Goal: Task Accomplishment & Management: Complete application form

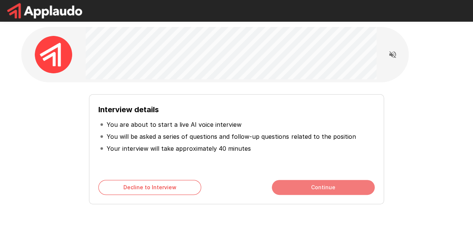
click at [318, 185] on button "Continue" at bounding box center [323, 187] width 103 height 15
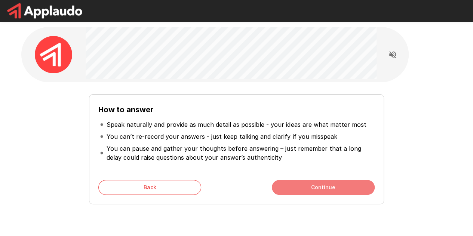
click at [318, 185] on button "Continue" at bounding box center [323, 187] width 103 height 15
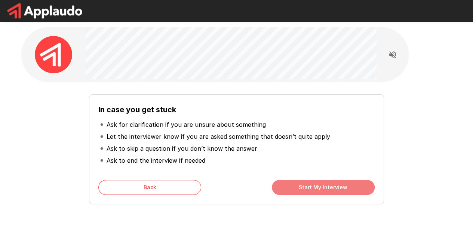
click at [318, 185] on button "Start My Interview" at bounding box center [323, 187] width 103 height 15
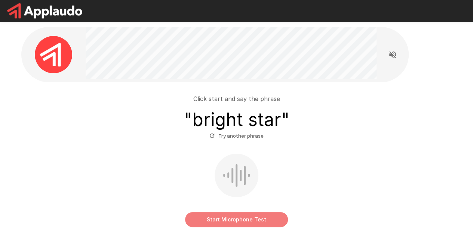
click at [251, 219] on button "Start Microphone Test" at bounding box center [236, 219] width 103 height 15
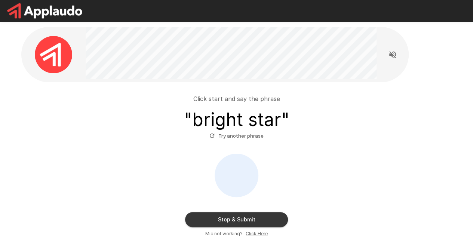
click at [256, 221] on button "Stop & Submit" at bounding box center [236, 219] width 103 height 15
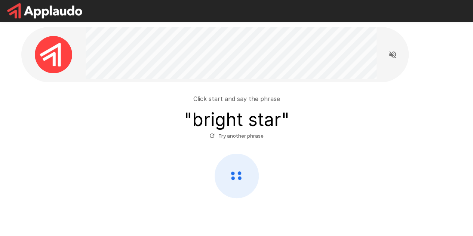
click at [249, 148] on div "Click start and say the phrase " bright star " Try another phrase" at bounding box center [236, 143] width 425 height 110
click at [242, 187] on icon at bounding box center [236, 176] width 43 height 44
click at [237, 120] on h3 "" bright star "" at bounding box center [236, 119] width 105 height 21
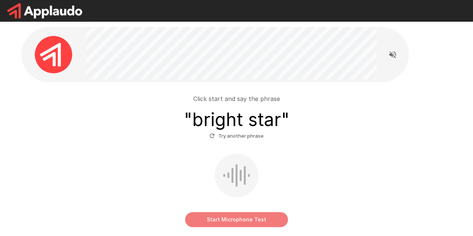
click at [238, 218] on button "Start Microphone Test" at bounding box center [236, 219] width 103 height 15
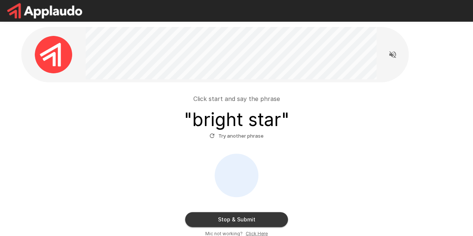
click at [237, 218] on button "Stop & Submit" at bounding box center [236, 219] width 103 height 15
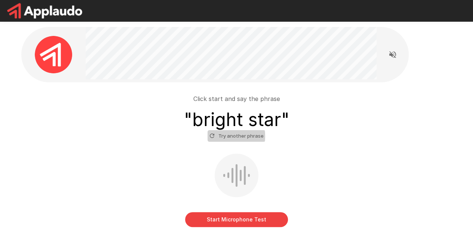
click at [213, 136] on icon "button" at bounding box center [212, 135] width 7 height 7
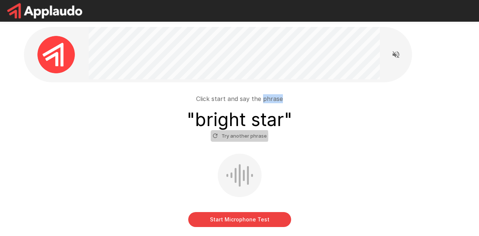
click at [213, 136] on div "Click start and say the phrase " bright star " Try another phrase Start Microph…" at bounding box center [239, 155] width 449 height 311
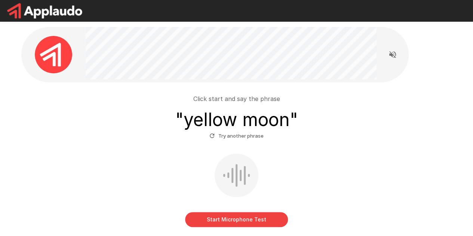
click at [320, 144] on div "Click start and say the phrase " yellow moon " Try another phrase Start Microph…" at bounding box center [236, 157] width 425 height 139
click at [226, 213] on button "Start Microphone Test" at bounding box center [236, 219] width 103 height 15
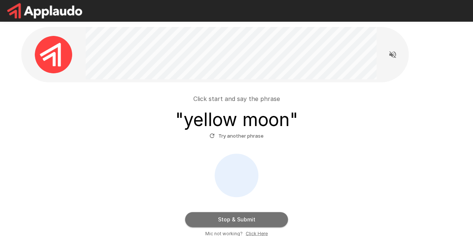
click at [226, 213] on button "Stop & Submit" at bounding box center [236, 219] width 103 height 15
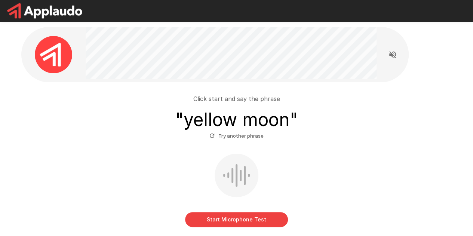
click at [231, 219] on button "Start Microphone Test" at bounding box center [236, 219] width 103 height 15
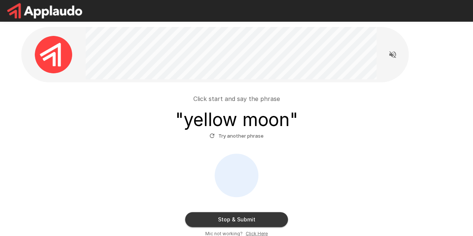
click at [241, 219] on button "Stop & Submit" at bounding box center [236, 219] width 103 height 15
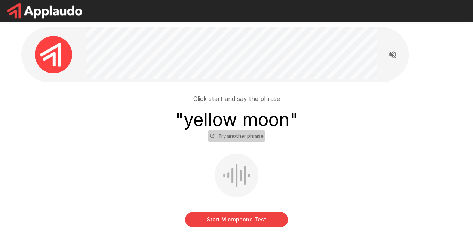
click at [212, 137] on icon "button" at bounding box center [212, 135] width 7 height 7
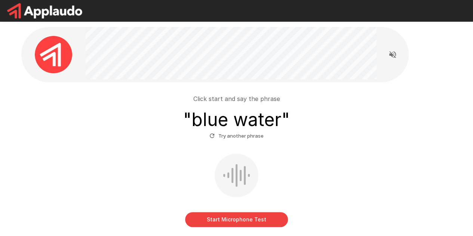
click at [227, 217] on button "Start Microphone Test" at bounding box center [236, 219] width 103 height 15
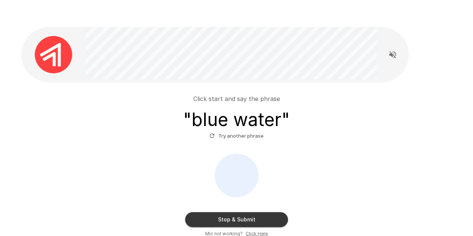
scroll to position [64, 0]
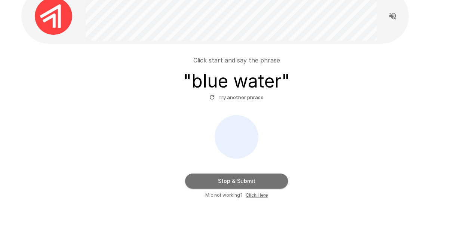
click at [239, 176] on button "Stop & Submit" at bounding box center [236, 180] width 103 height 15
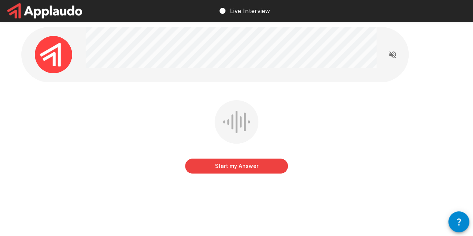
drag, startPoint x: 256, startPoint y: 163, endPoint x: 262, endPoint y: 138, distance: 25.0
click at [262, 138] on div "Start my Answer" at bounding box center [236, 138] width 103 height 76
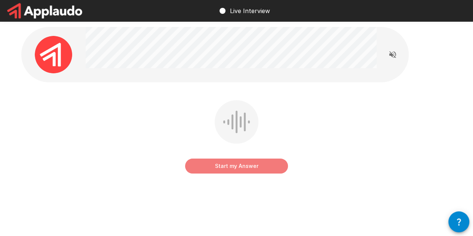
click at [231, 169] on button "Start my Answer" at bounding box center [236, 166] width 103 height 15
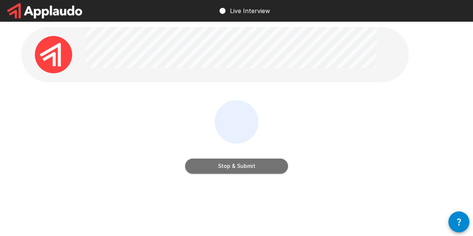
click at [223, 172] on button "Stop & Submit" at bounding box center [236, 166] width 103 height 15
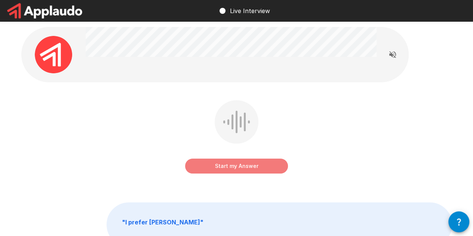
click at [245, 168] on button "Start my Answer" at bounding box center [236, 166] width 103 height 15
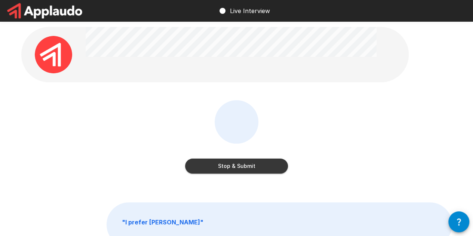
click at [252, 166] on button "Stop & Submit" at bounding box center [236, 166] width 103 height 15
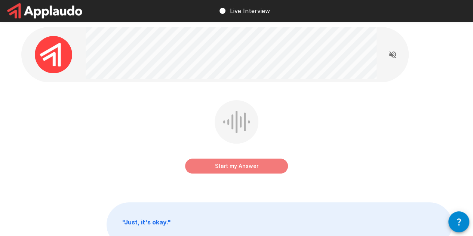
click at [246, 166] on button "Start my Answer" at bounding box center [236, 166] width 103 height 15
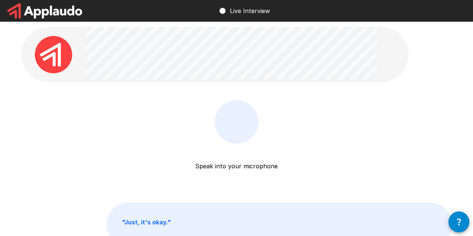
click at [246, 166] on p "Speak into your microphone" at bounding box center [236, 157] width 83 height 27
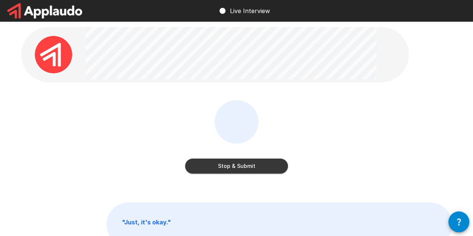
click at [225, 164] on button "Stop & Submit" at bounding box center [236, 166] width 103 height 15
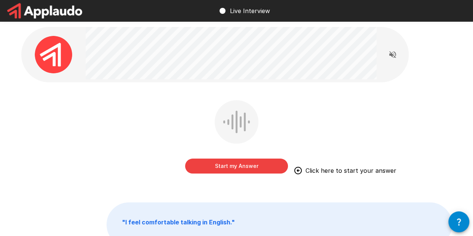
click at [218, 170] on button "Start my Answer" at bounding box center [236, 166] width 103 height 15
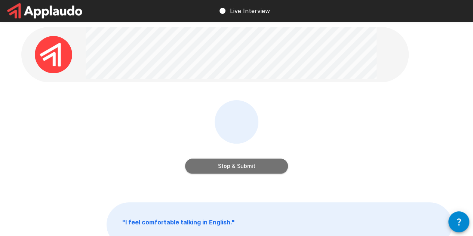
click at [246, 167] on button "Stop & Submit" at bounding box center [236, 166] width 103 height 15
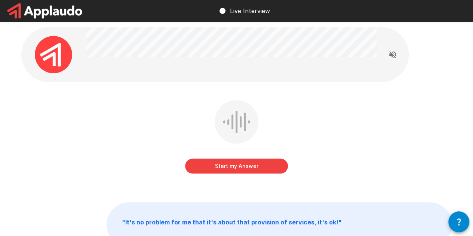
click at [211, 168] on button "Start my Answer" at bounding box center [236, 166] width 103 height 15
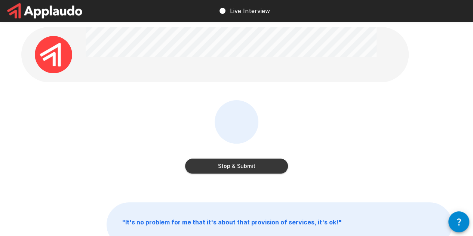
click at [237, 166] on button "Stop & Submit" at bounding box center [236, 166] width 103 height 15
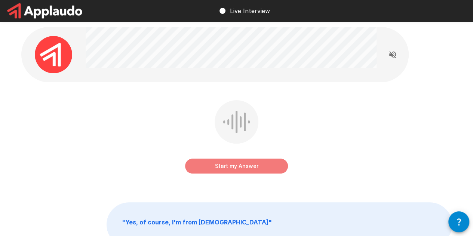
click at [218, 170] on button "Start my Answer" at bounding box center [236, 166] width 103 height 15
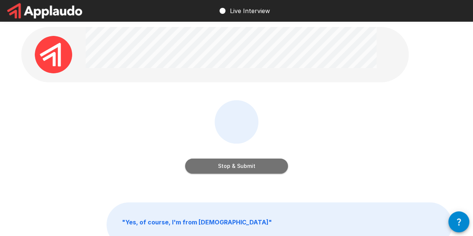
click at [219, 166] on button "Stop & Submit" at bounding box center [236, 166] width 103 height 15
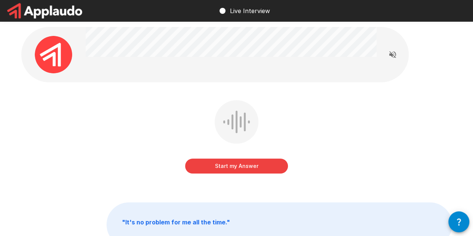
click at [219, 166] on button "Start my Answer" at bounding box center [236, 166] width 103 height 15
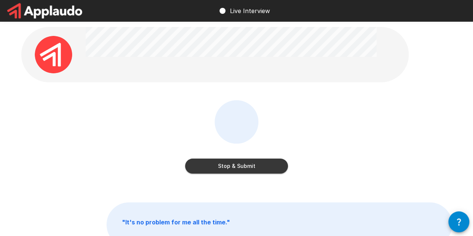
drag, startPoint x: 219, startPoint y: 166, endPoint x: 200, endPoint y: 169, distance: 19.4
click at [200, 169] on button "Stop & Submit" at bounding box center [236, 166] width 103 height 15
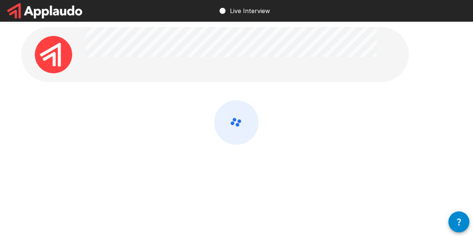
click at [315, 180] on div at bounding box center [236, 142] width 431 height 84
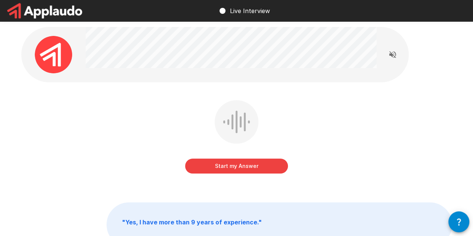
click at [268, 170] on button "Start my Answer" at bounding box center [236, 166] width 103 height 15
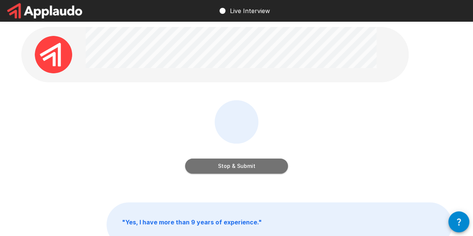
click at [251, 166] on button "Stop & Submit" at bounding box center [236, 166] width 103 height 15
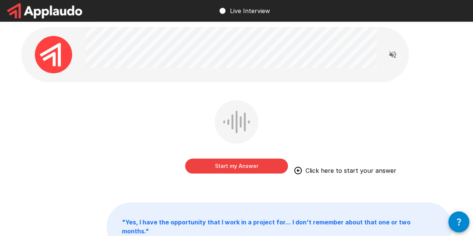
click at [230, 167] on button "Start my Answer" at bounding box center [236, 166] width 103 height 15
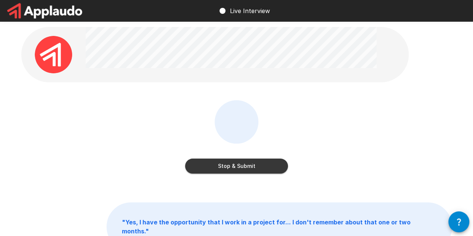
click at [230, 167] on button "Stop & Submit" at bounding box center [236, 166] width 103 height 15
click at [230, 167] on div "Stop & Submit" at bounding box center [236, 142] width 431 height 84
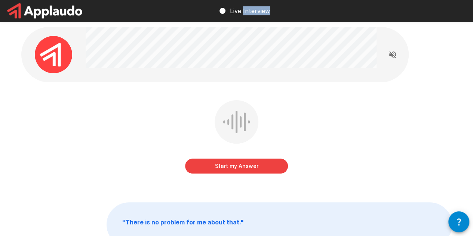
click at [238, 167] on button "Start my Answer" at bounding box center [236, 166] width 103 height 15
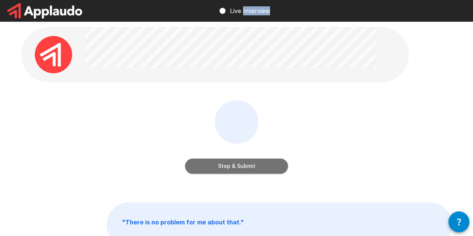
click at [238, 167] on button "Stop & Submit" at bounding box center [236, 166] width 103 height 15
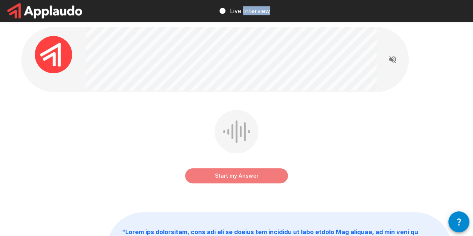
click at [220, 179] on button "Start my Answer" at bounding box center [236, 175] width 103 height 15
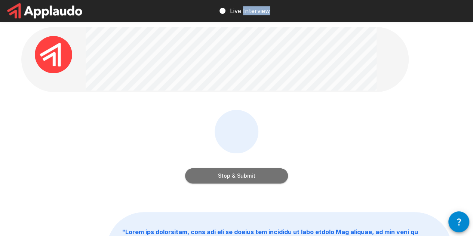
click at [228, 178] on button "Stop & Submit" at bounding box center [236, 175] width 103 height 15
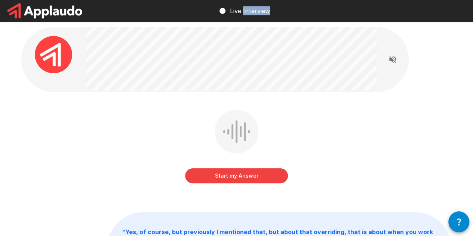
click at [237, 179] on button "Start my Answer" at bounding box center [236, 175] width 103 height 15
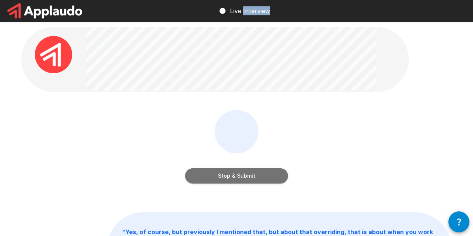
click at [237, 179] on button "Stop & Submit" at bounding box center [236, 175] width 103 height 15
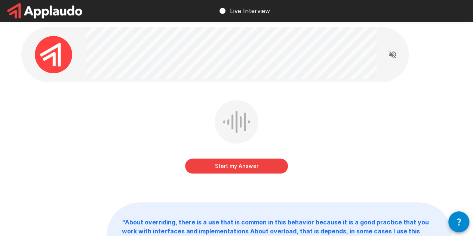
click at [224, 175] on div "Start my Answer" at bounding box center [236, 138] width 103 height 76
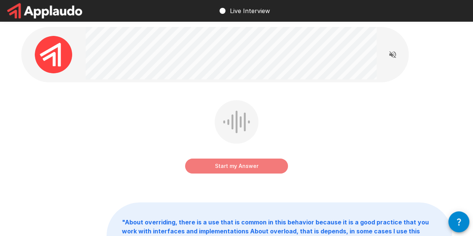
click at [231, 169] on button "Start my Answer" at bounding box center [236, 166] width 103 height 15
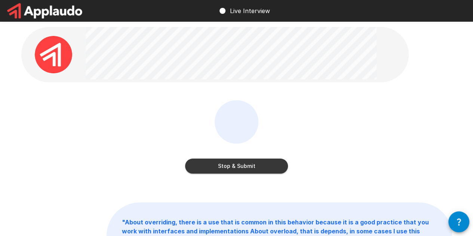
click at [256, 164] on button "Stop & Submit" at bounding box center [236, 166] width 103 height 15
click at [256, 164] on div "Stop & Submit" at bounding box center [236, 142] width 431 height 84
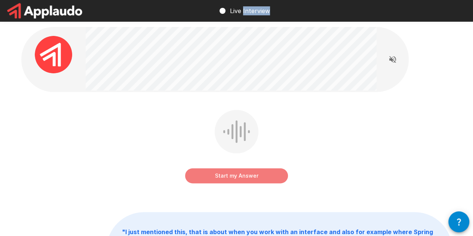
click at [219, 171] on button "Start my Answer" at bounding box center [236, 175] width 103 height 15
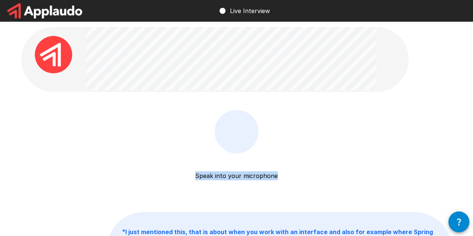
click at [219, 171] on p "Speak into your microphone" at bounding box center [236, 166] width 83 height 27
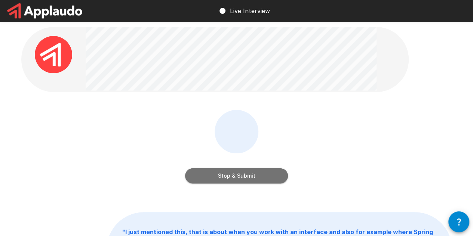
click at [234, 175] on button "Stop & Submit" at bounding box center [236, 175] width 103 height 15
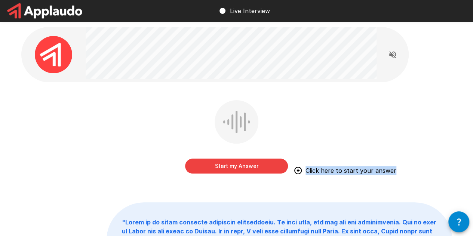
click at [306, 119] on div "Start my Answer Click here to start your answer" at bounding box center [236, 142] width 431 height 84
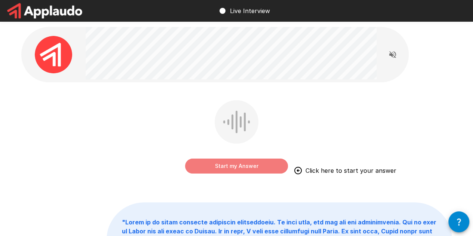
click at [257, 160] on button "Start my Answer" at bounding box center [236, 166] width 103 height 15
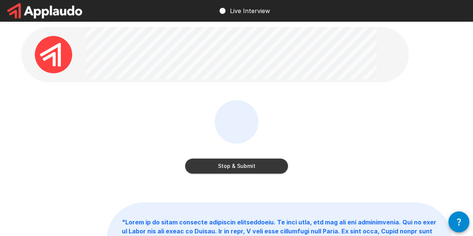
click at [257, 160] on button "Stop & Submit" at bounding box center [236, 166] width 103 height 15
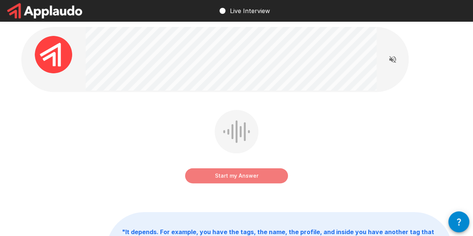
click at [229, 179] on button "Start my Answer" at bounding box center [236, 175] width 103 height 15
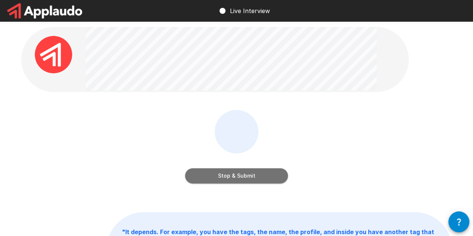
click at [237, 177] on button "Stop & Submit" at bounding box center [236, 175] width 103 height 15
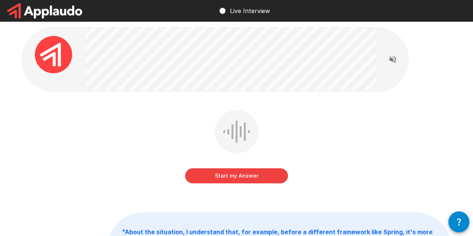
click at [227, 176] on button "Start my Answer" at bounding box center [236, 175] width 103 height 15
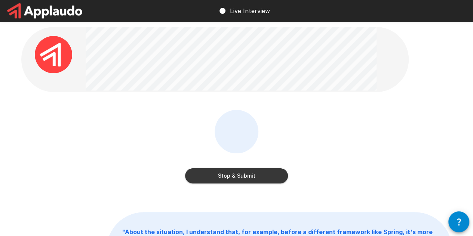
click at [409, 160] on div "Stop & Submit" at bounding box center [236, 152] width 431 height 84
click at [259, 173] on button "Stop & Submit" at bounding box center [236, 175] width 103 height 15
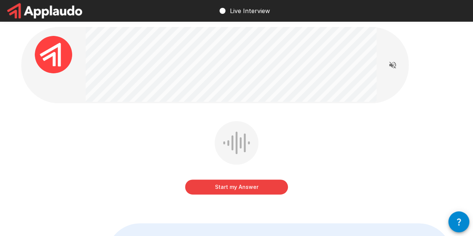
click at [232, 184] on button "Start my Answer" at bounding box center [236, 186] width 103 height 15
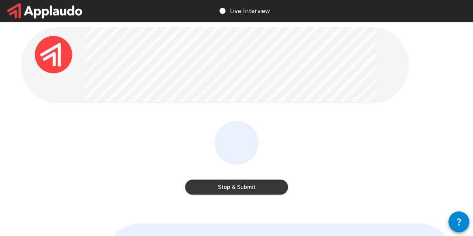
click at [230, 191] on button "Stop & Submit" at bounding box center [236, 186] width 103 height 15
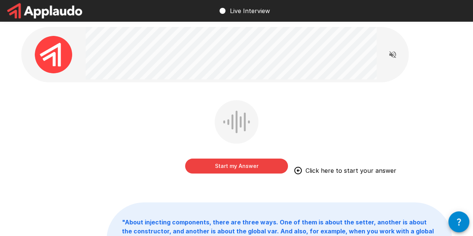
click at [262, 166] on button "Start my Answer" at bounding box center [236, 166] width 103 height 15
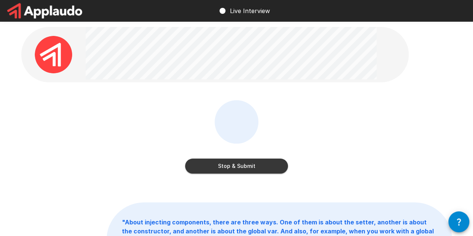
click at [234, 169] on button "Stop & Submit" at bounding box center [236, 166] width 103 height 15
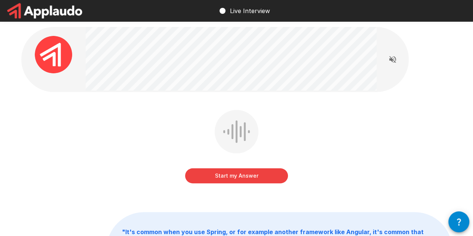
click at [229, 182] on button "Start my Answer" at bounding box center [236, 175] width 103 height 15
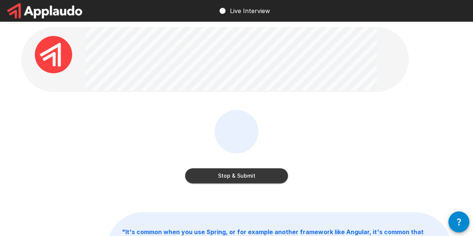
click at [235, 181] on button "Stop & Submit" at bounding box center [236, 175] width 103 height 15
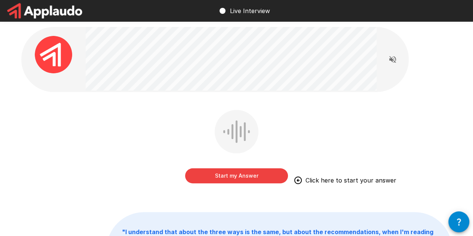
click at [233, 181] on button "Start my Answer" at bounding box center [236, 175] width 103 height 15
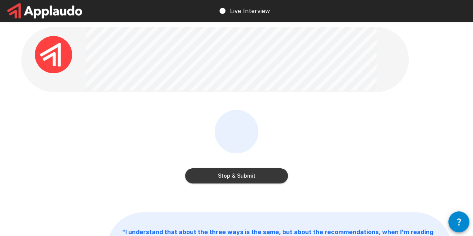
click at [224, 173] on button "Stop & Submit" at bounding box center [236, 175] width 103 height 15
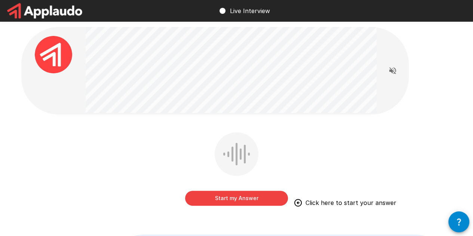
click at [268, 202] on button "Start my Answer" at bounding box center [236, 198] width 103 height 15
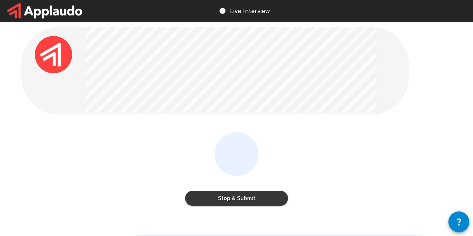
click at [249, 196] on button "Stop & Submit" at bounding box center [236, 198] width 103 height 15
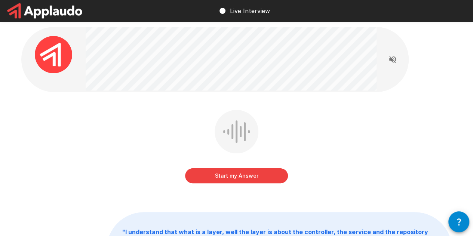
click at [251, 176] on button "Start my Answer" at bounding box center [236, 175] width 103 height 15
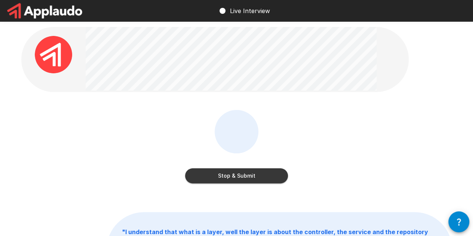
click at [257, 175] on button "Stop & Submit" at bounding box center [236, 175] width 103 height 15
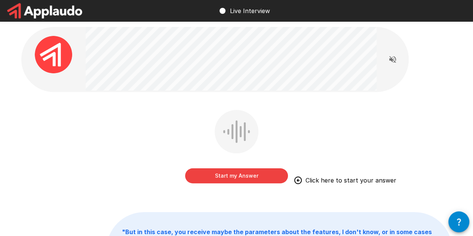
click at [215, 179] on button "Start my Answer" at bounding box center [236, 175] width 103 height 15
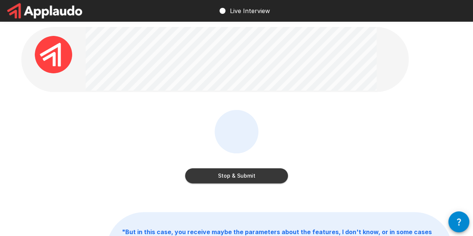
click at [248, 177] on button "Stop & Submit" at bounding box center [236, 175] width 103 height 15
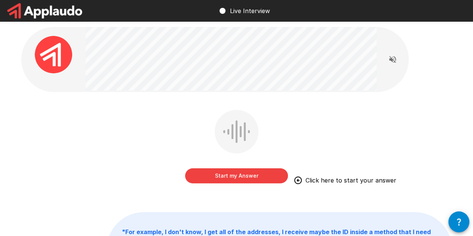
click at [228, 172] on button "Start my Answer" at bounding box center [236, 175] width 103 height 15
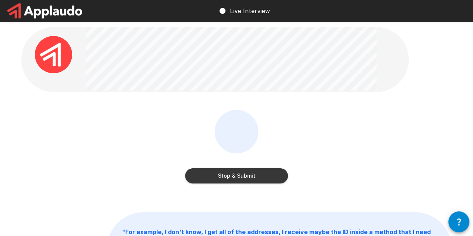
click at [246, 178] on button "Stop & Submit" at bounding box center [236, 175] width 103 height 15
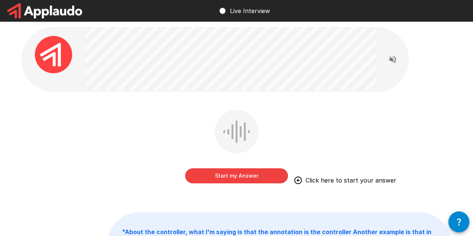
click at [247, 175] on button "Start my Answer" at bounding box center [236, 175] width 103 height 15
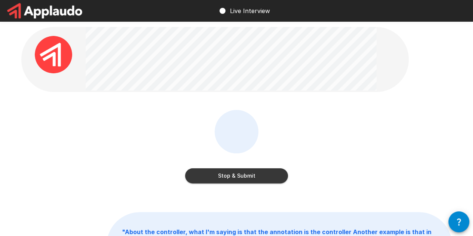
click at [264, 180] on button "Stop & Submit" at bounding box center [236, 175] width 103 height 15
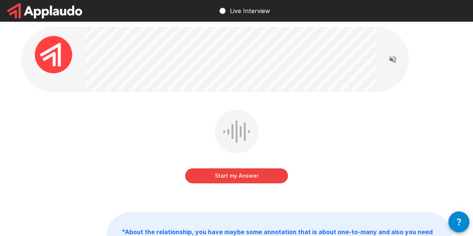
click at [264, 179] on button "Start my Answer" at bounding box center [236, 175] width 103 height 15
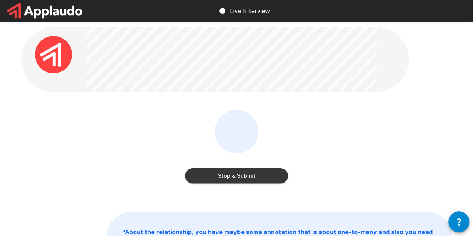
click at [269, 169] on button "Stop & Submit" at bounding box center [236, 175] width 103 height 15
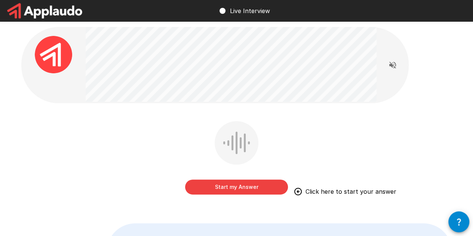
click at [240, 184] on button "Start my Answer" at bounding box center [236, 186] width 103 height 15
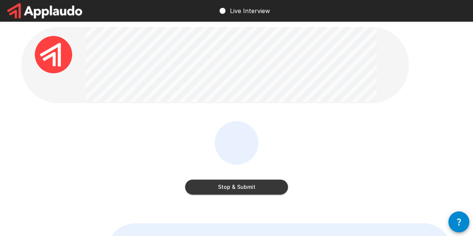
click at [271, 184] on button "Stop & Submit" at bounding box center [236, 186] width 103 height 15
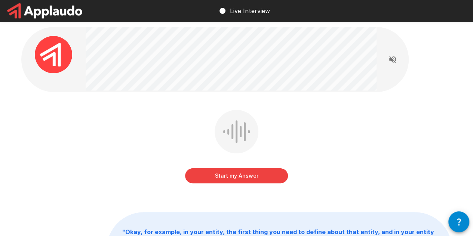
click at [268, 182] on button "Start my Answer" at bounding box center [236, 175] width 103 height 15
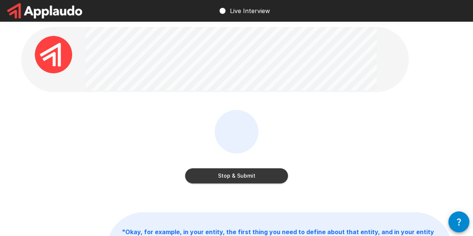
click at [269, 175] on button "Stop & Submit" at bounding box center [236, 175] width 103 height 15
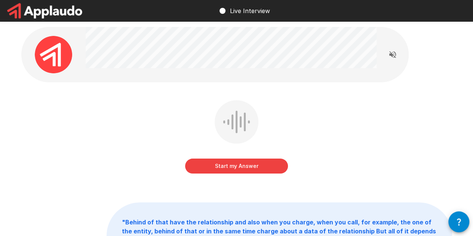
click at [256, 172] on button "Start my Answer" at bounding box center [236, 166] width 103 height 15
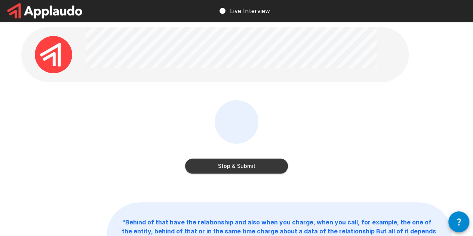
click at [232, 169] on button "Stop & Submit" at bounding box center [236, 166] width 103 height 15
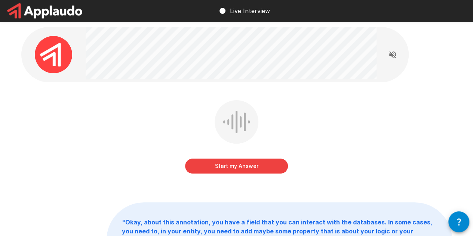
click at [260, 170] on button "Start my Answer" at bounding box center [236, 166] width 103 height 15
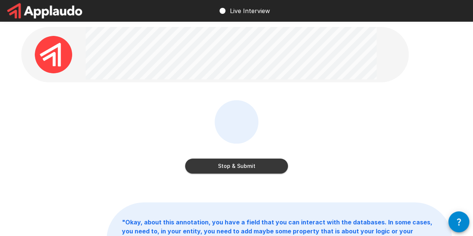
click at [262, 163] on button "Stop & Submit" at bounding box center [236, 166] width 103 height 15
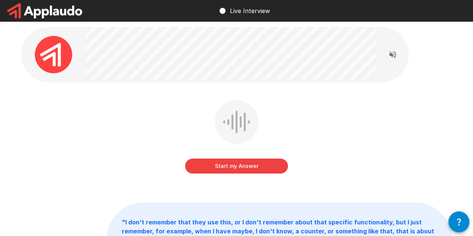
click at [239, 170] on button "Start my Answer" at bounding box center [236, 166] width 103 height 15
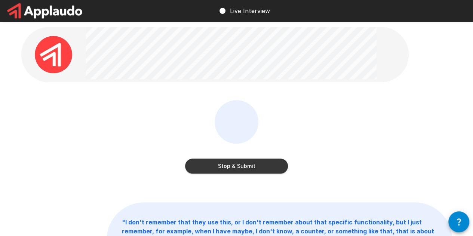
click at [245, 170] on button "Stop & Submit" at bounding box center [236, 166] width 103 height 15
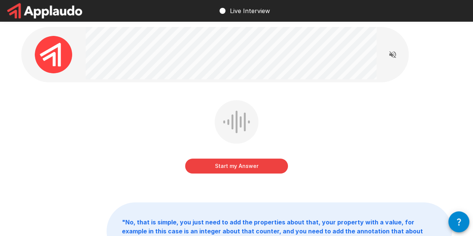
click at [246, 165] on button "Start my Answer" at bounding box center [236, 166] width 103 height 15
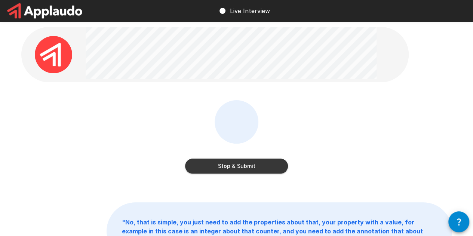
click at [259, 166] on button "Stop & Submit" at bounding box center [236, 166] width 103 height 15
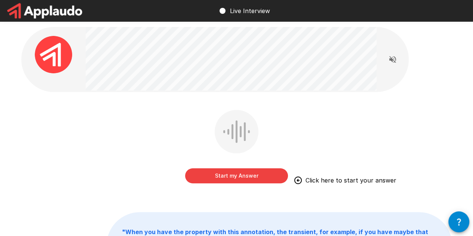
click at [265, 182] on button "Start my Answer" at bounding box center [236, 175] width 103 height 15
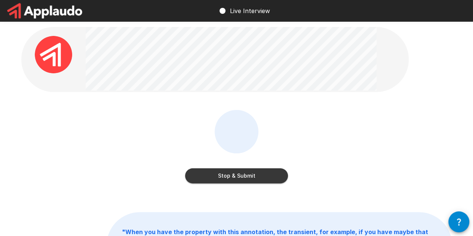
click at [227, 171] on button "Stop & Submit" at bounding box center [236, 175] width 103 height 15
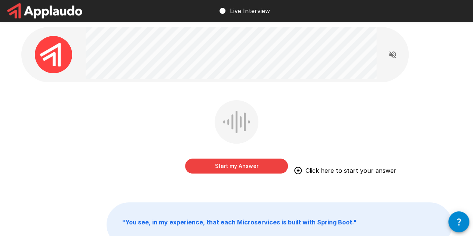
click at [261, 165] on button "Start my Answer" at bounding box center [236, 166] width 103 height 15
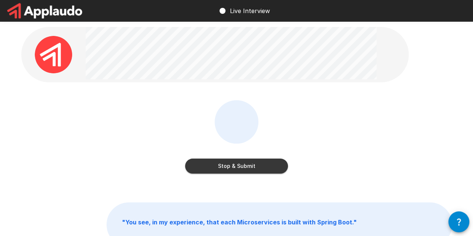
click at [276, 162] on button "Stop & Submit" at bounding box center [236, 166] width 103 height 15
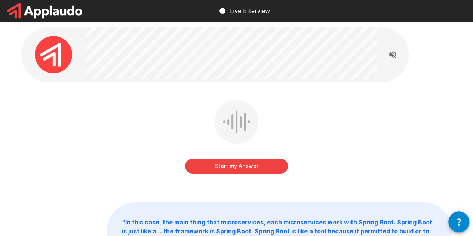
click at [275, 162] on button "Start my Answer" at bounding box center [236, 166] width 103 height 15
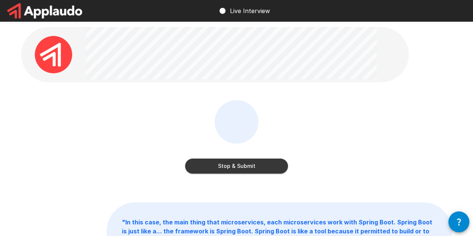
click at [277, 168] on button "Stop & Submit" at bounding box center [236, 166] width 103 height 15
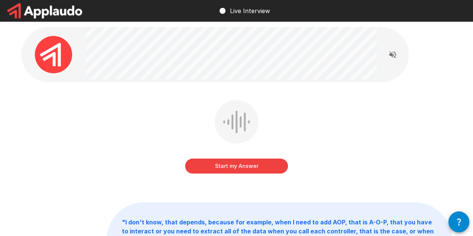
click at [265, 168] on button "Start my Answer" at bounding box center [236, 166] width 103 height 15
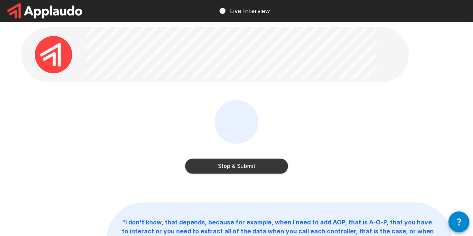
click at [262, 173] on button "Stop & Submit" at bounding box center [236, 166] width 103 height 15
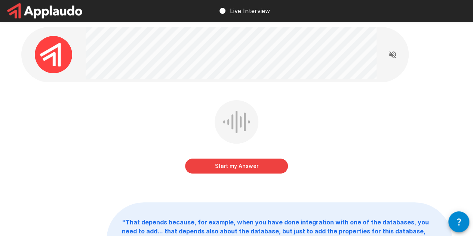
click at [262, 169] on button "Start my Answer" at bounding box center [236, 166] width 103 height 15
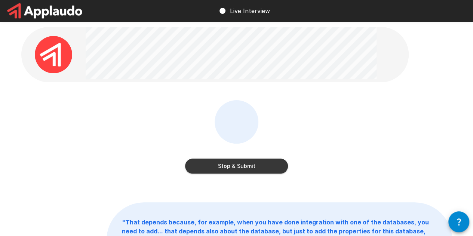
click at [274, 170] on button "Stop & Submit" at bounding box center [236, 166] width 103 height 15
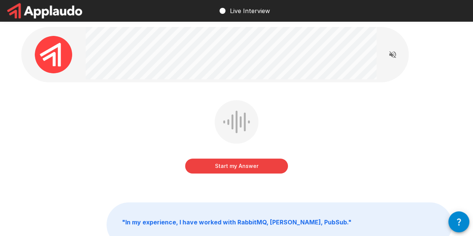
click at [274, 172] on button "Start my Answer" at bounding box center [236, 166] width 103 height 15
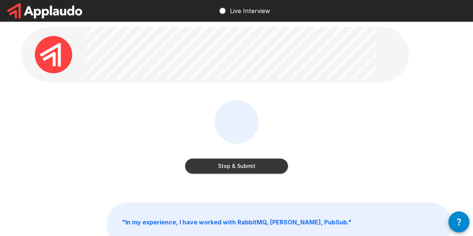
click at [252, 168] on button "Stop & Submit" at bounding box center [236, 166] width 103 height 15
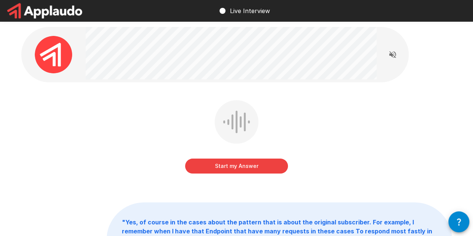
click at [260, 168] on button "Start my Answer" at bounding box center [236, 166] width 103 height 15
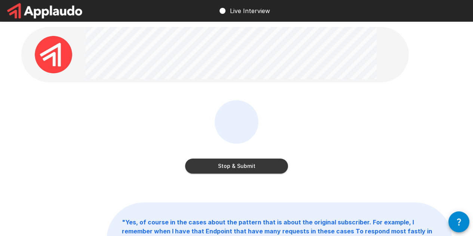
click at [266, 168] on button "Stop & Submit" at bounding box center [236, 166] width 103 height 15
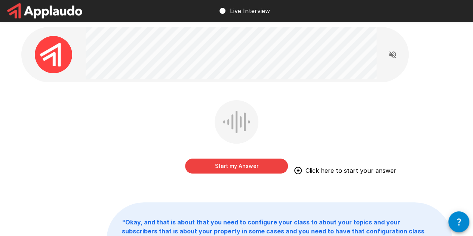
click at [265, 173] on button "Start my Answer" at bounding box center [236, 166] width 103 height 15
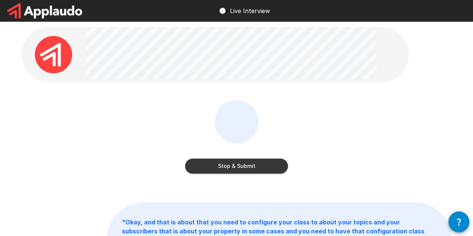
click at [250, 165] on button "Stop & Submit" at bounding box center [236, 166] width 103 height 15
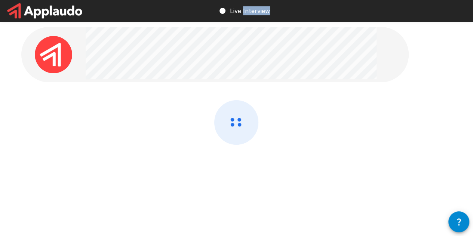
click at [250, 165] on div at bounding box center [236, 142] width 431 height 84
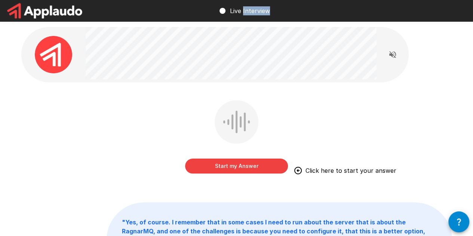
click at [274, 172] on button "Start my Answer" at bounding box center [236, 166] width 103 height 15
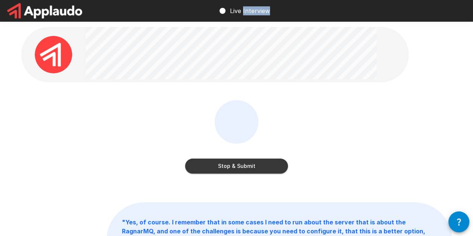
click at [280, 168] on button "Stop & Submit" at bounding box center [236, 166] width 103 height 15
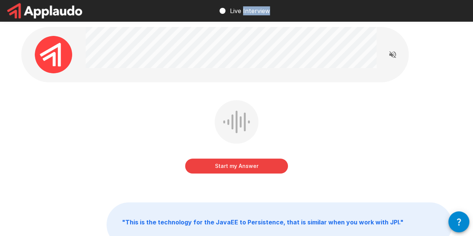
click at [270, 166] on button "Start my Answer" at bounding box center [236, 166] width 103 height 15
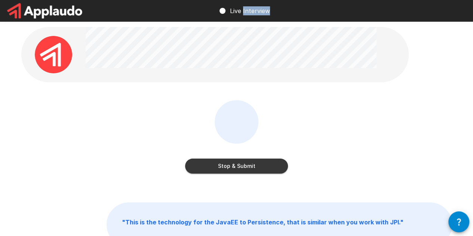
click at [236, 160] on button "Stop & Submit" at bounding box center [236, 166] width 103 height 15
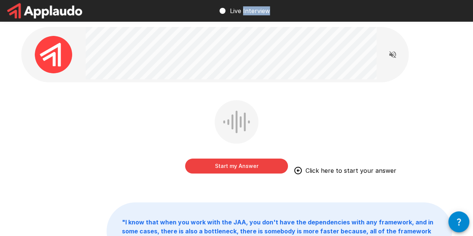
click at [268, 169] on button "Start my Answer" at bounding box center [236, 166] width 103 height 15
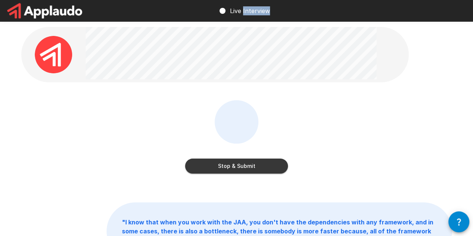
click at [249, 164] on button "Stop & Submit" at bounding box center [236, 166] width 103 height 15
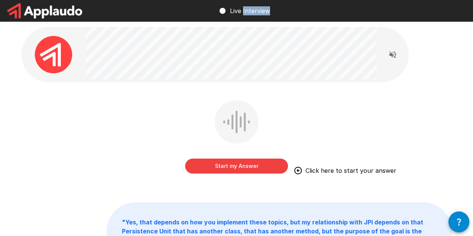
click at [228, 172] on button "Start my Answer" at bounding box center [236, 166] width 103 height 15
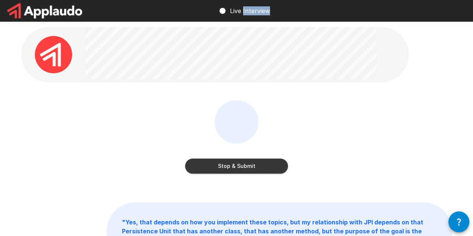
click at [268, 167] on button "Stop & Submit" at bounding box center [236, 166] width 103 height 15
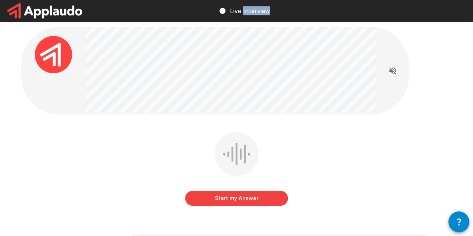
click at [248, 200] on button "Start my Answer" at bounding box center [236, 198] width 103 height 15
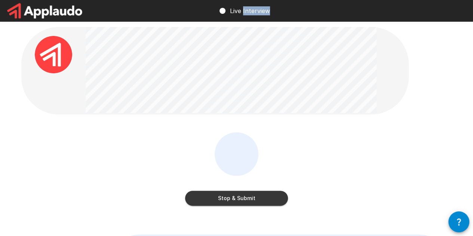
click at [238, 204] on button "Stop & Submit" at bounding box center [236, 198] width 103 height 15
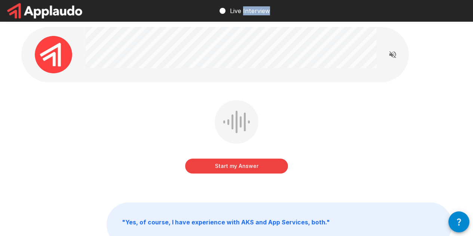
click at [231, 170] on button "Start my Answer" at bounding box center [236, 166] width 103 height 15
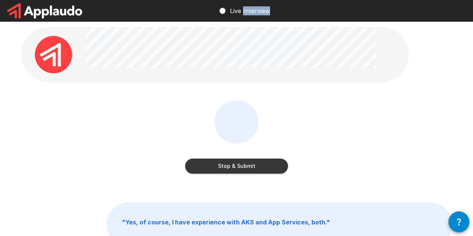
click at [222, 171] on button "Stop & Submit" at bounding box center [236, 166] width 103 height 15
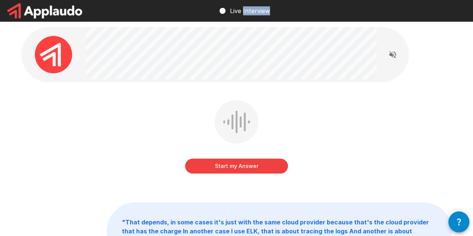
click at [232, 160] on button "Start my Answer" at bounding box center [236, 166] width 103 height 15
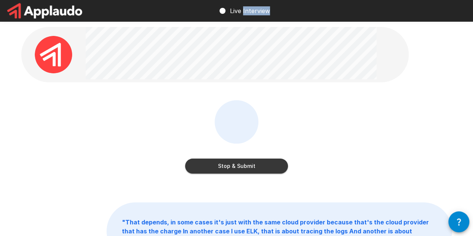
click at [240, 171] on button "Stop & Submit" at bounding box center [236, 166] width 103 height 15
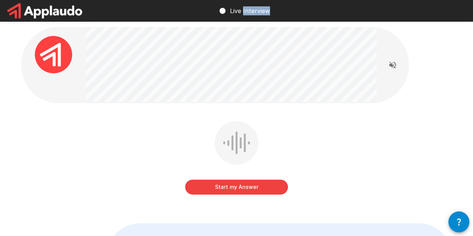
click at [217, 180] on button "Start my Answer" at bounding box center [236, 186] width 103 height 15
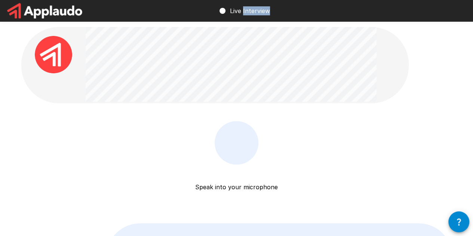
click at [218, 191] on p "Speak into your microphone" at bounding box center [236, 178] width 83 height 27
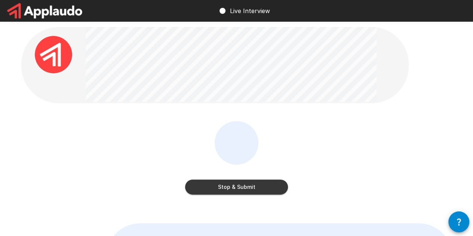
click at [214, 190] on button "Stop & Submit" at bounding box center [236, 186] width 103 height 15
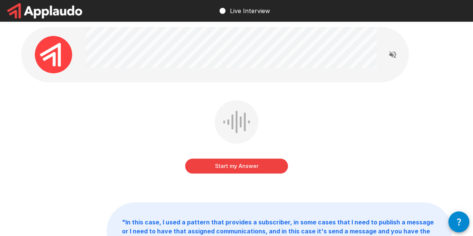
click at [248, 171] on button "Start my Answer" at bounding box center [236, 166] width 103 height 15
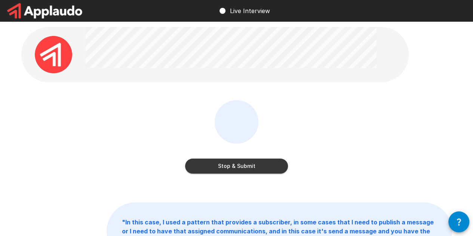
click at [225, 172] on button "Stop & Submit" at bounding box center [236, 166] width 103 height 15
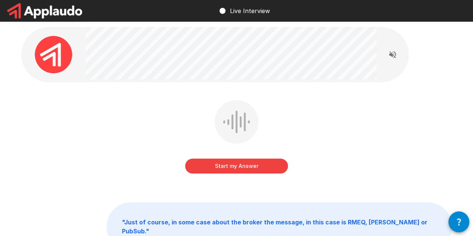
click at [226, 173] on button "Start my Answer" at bounding box center [236, 166] width 103 height 15
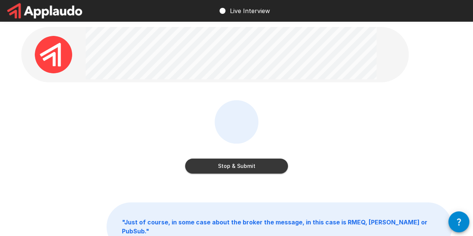
click at [221, 167] on button "Stop & Submit" at bounding box center [236, 166] width 103 height 15
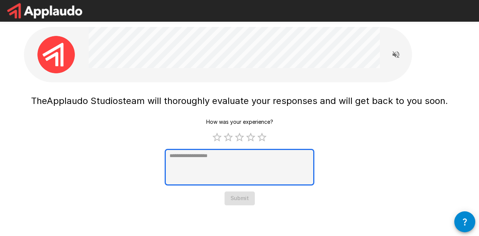
click at [230, 183] on textarea at bounding box center [240, 167] width 150 height 37
type textarea "*"
type textarea "**"
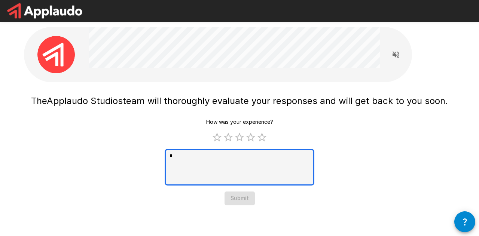
type textarea "*"
type textarea "***"
type textarea "*"
type textarea "****"
type textarea "*"
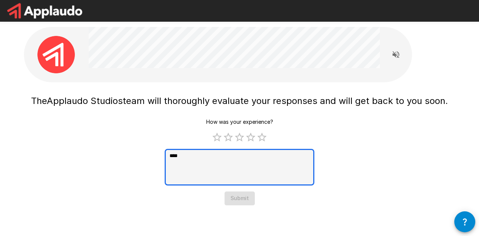
type textarea "*****"
type textarea "*"
type textarea "******"
type textarea "*"
type textarea "******"
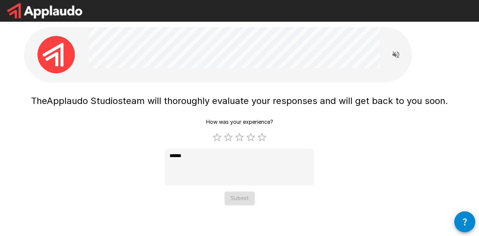
click at [233, 195] on div "How was your experience? 1 Star 2 Stars 3 Stars 4 Stars 5 Stars Empty ****** * …" at bounding box center [240, 160] width 150 height 90
click at [251, 136] on label "4 Stars" at bounding box center [250, 137] width 11 height 11
type textarea "*"
click at [240, 205] on button "Submit" at bounding box center [239, 198] width 30 height 14
